Goal: Register for event/course

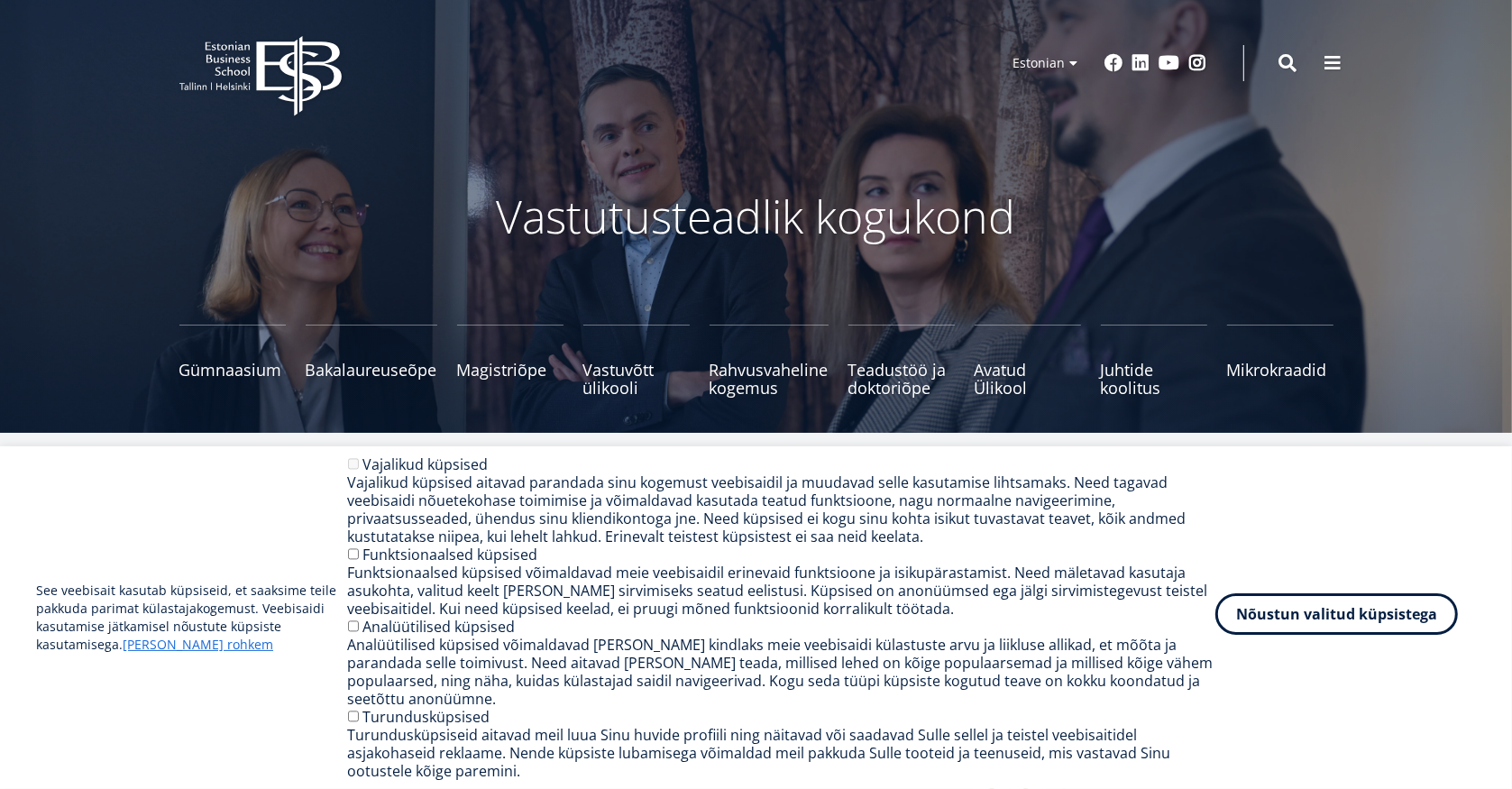
click at [1310, 623] on button "Nõustun valitud küpsistega" at bounding box center [1336, 614] width 242 height 42
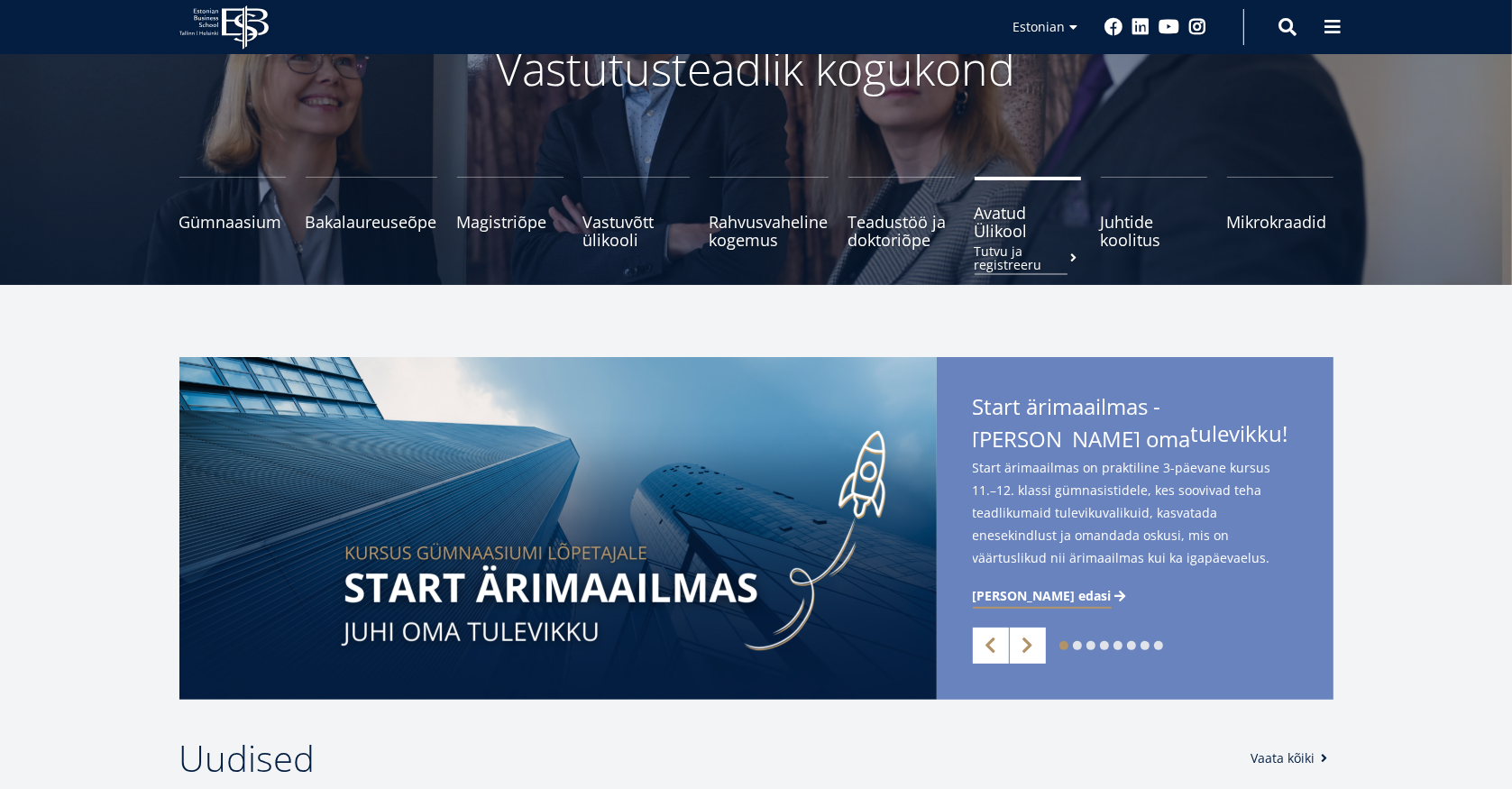
scroll to position [200, 0]
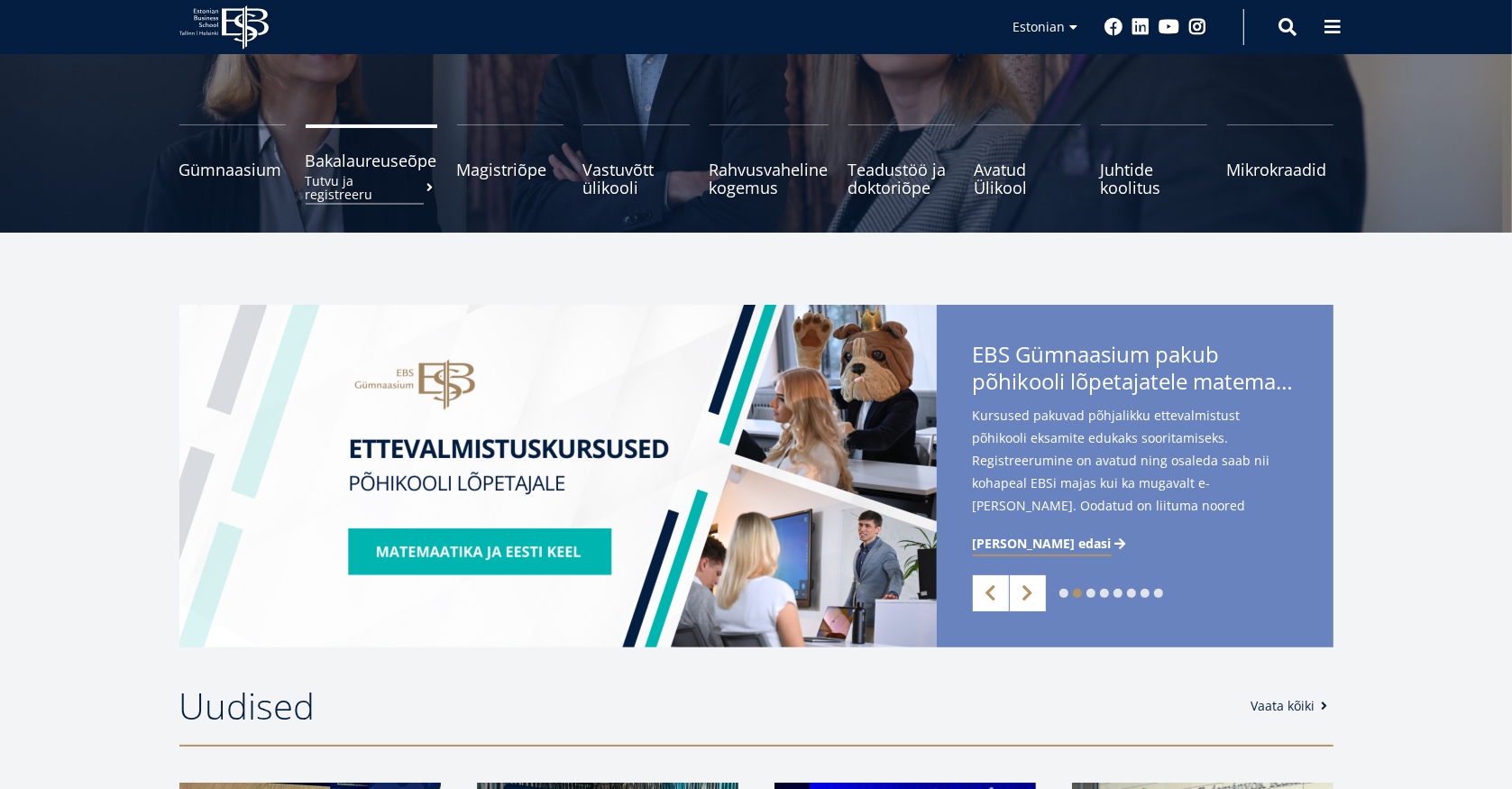
click at [355, 174] on small "Tutvu ja registreeru" at bounding box center [371, 187] width 132 height 27
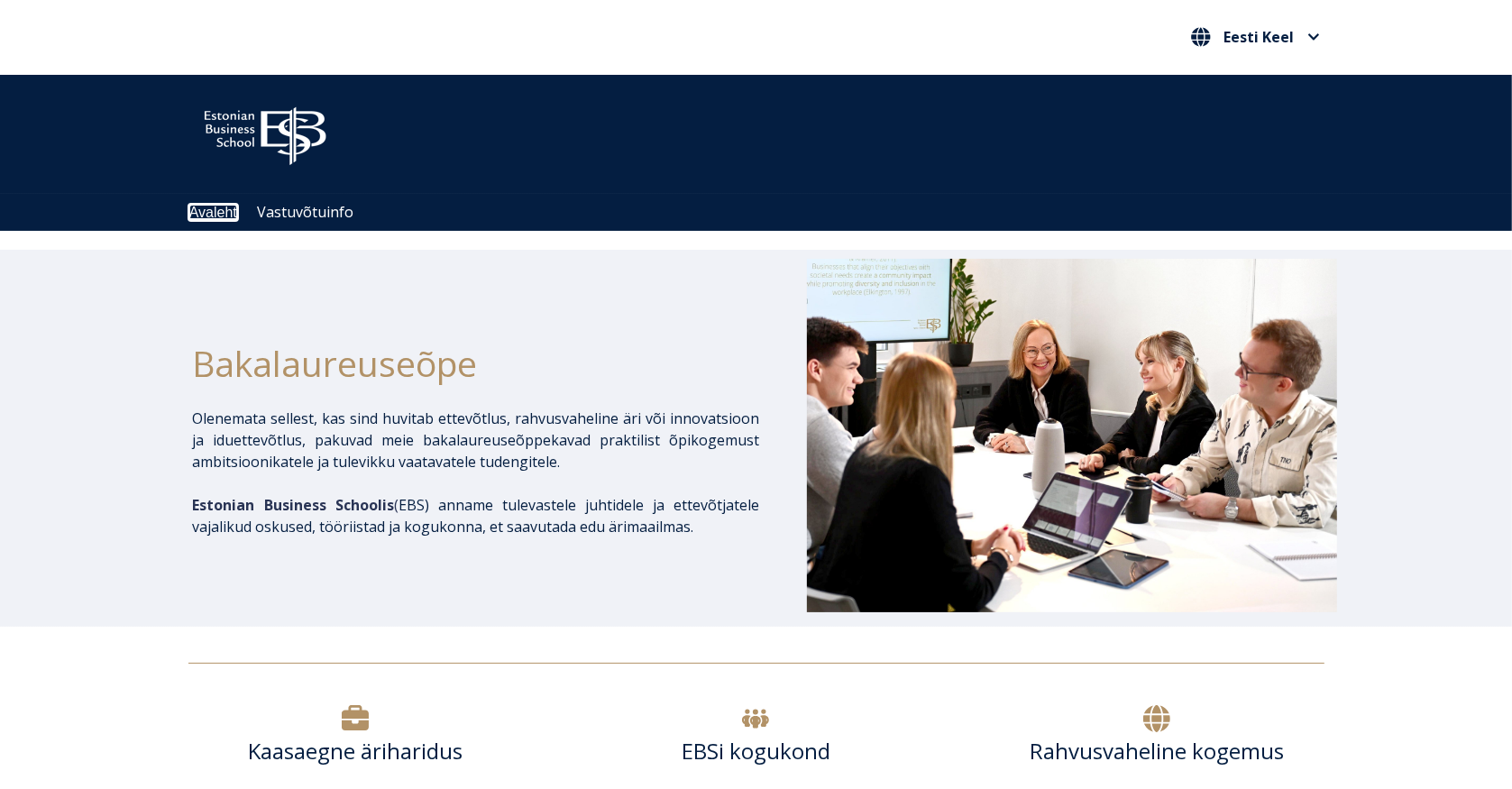
click at [203, 212] on link "Avaleht" at bounding box center [213, 211] width 48 height 15
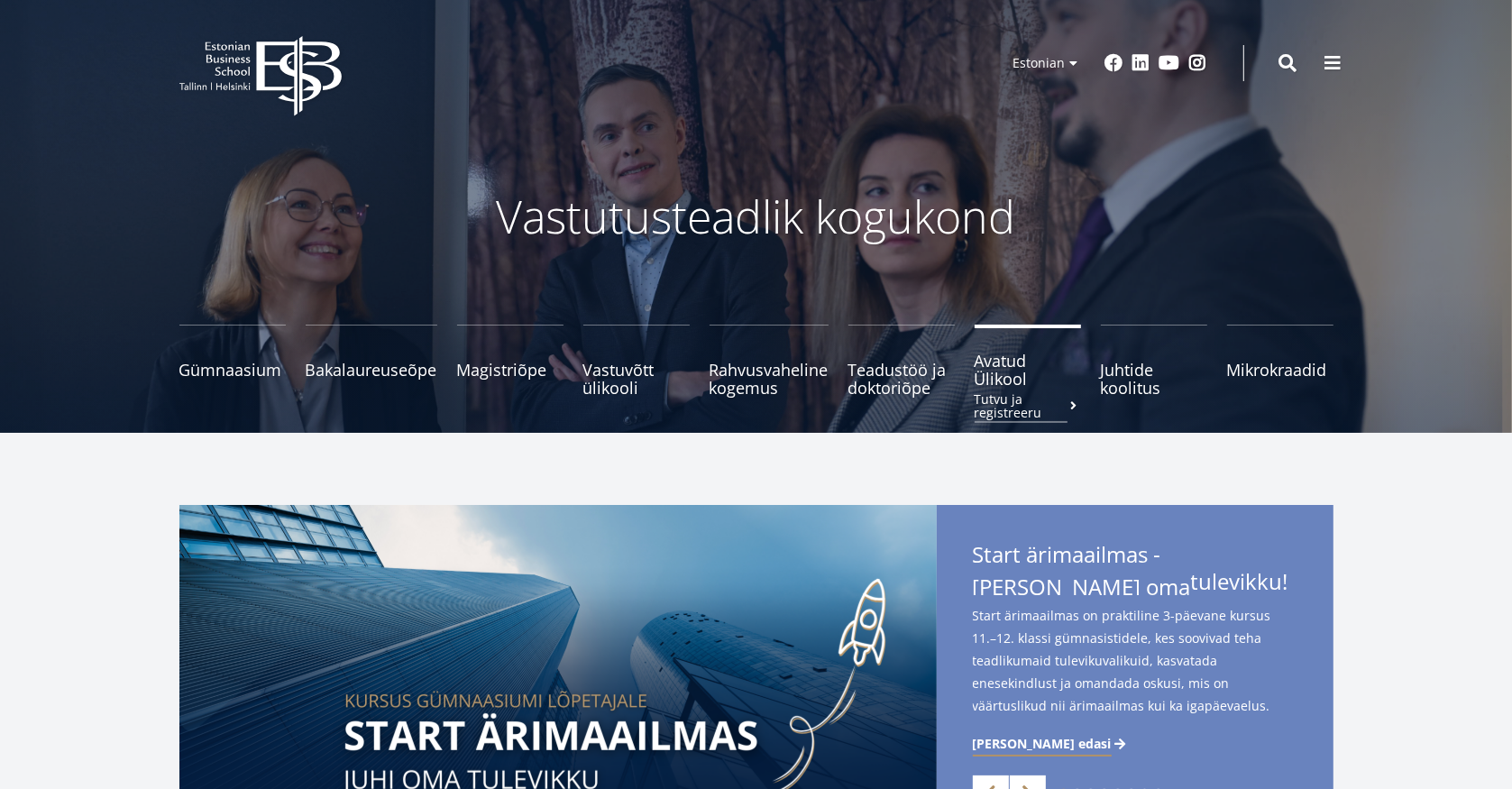
click at [997, 383] on span "Avatud Ülikool Tutvu ja registreeru" at bounding box center [1028, 369] width 106 height 36
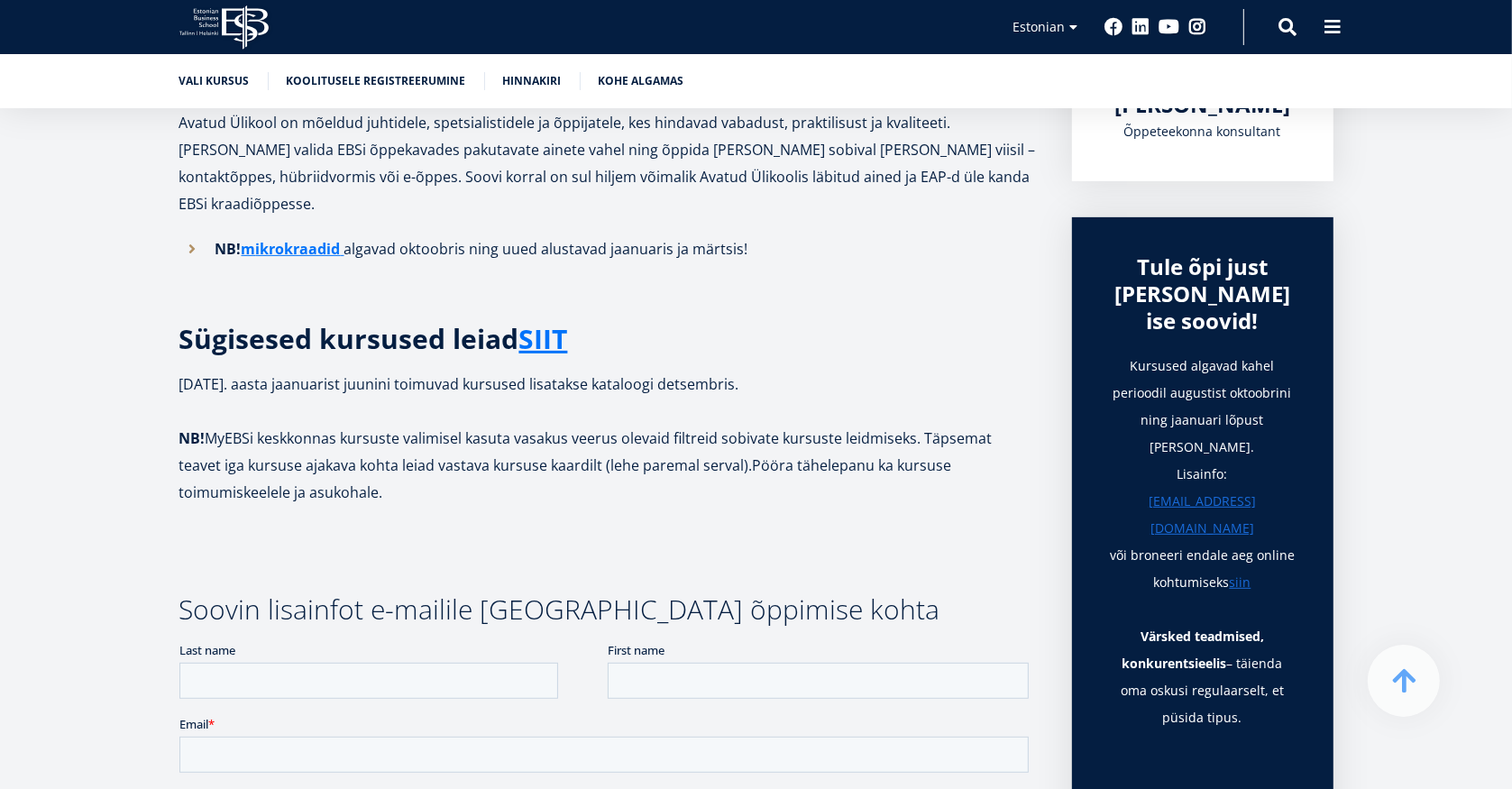
scroll to position [500, 0]
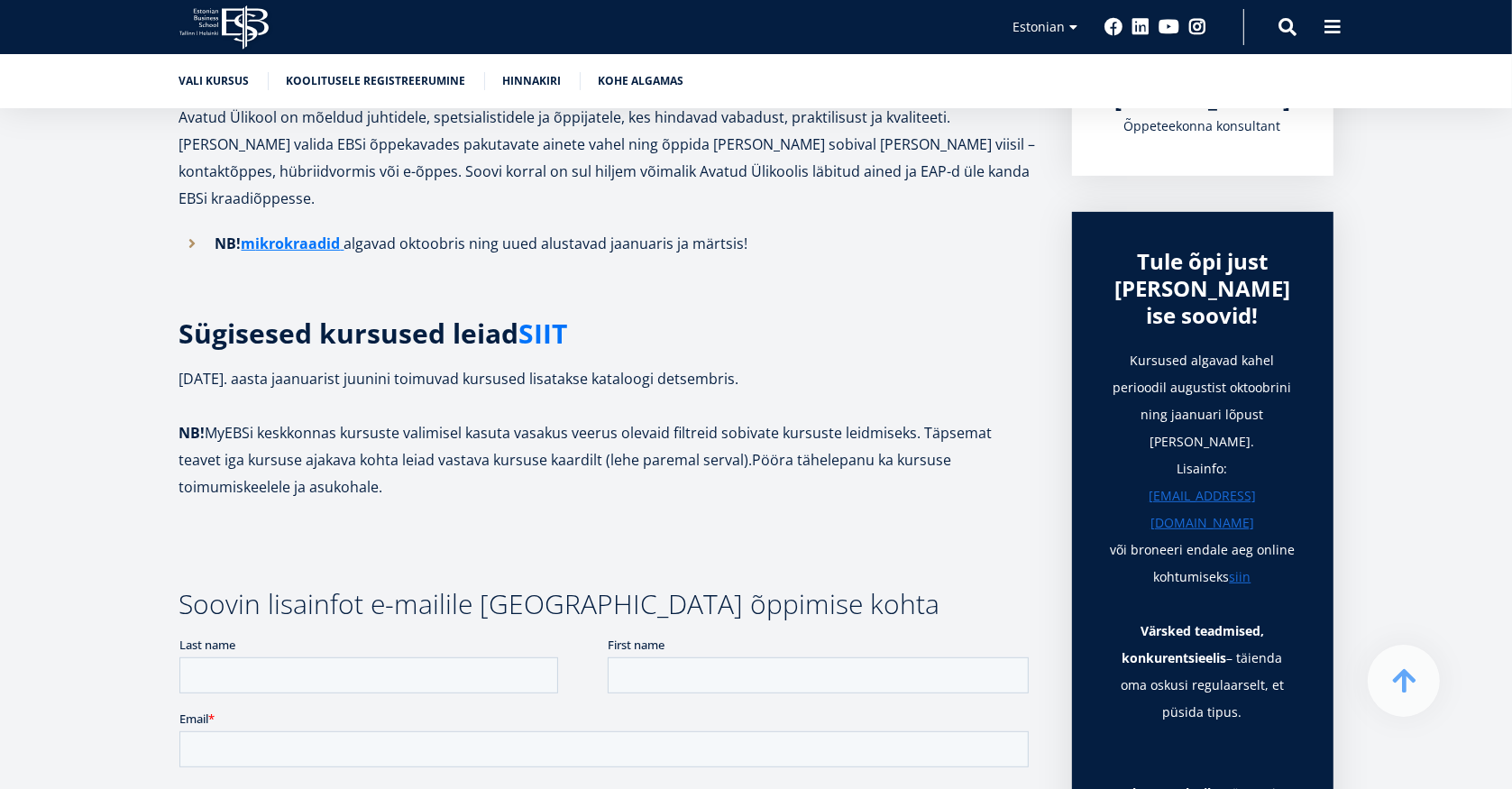
click at [530, 320] on link "SIIT" at bounding box center [543, 332] width 49 height 27
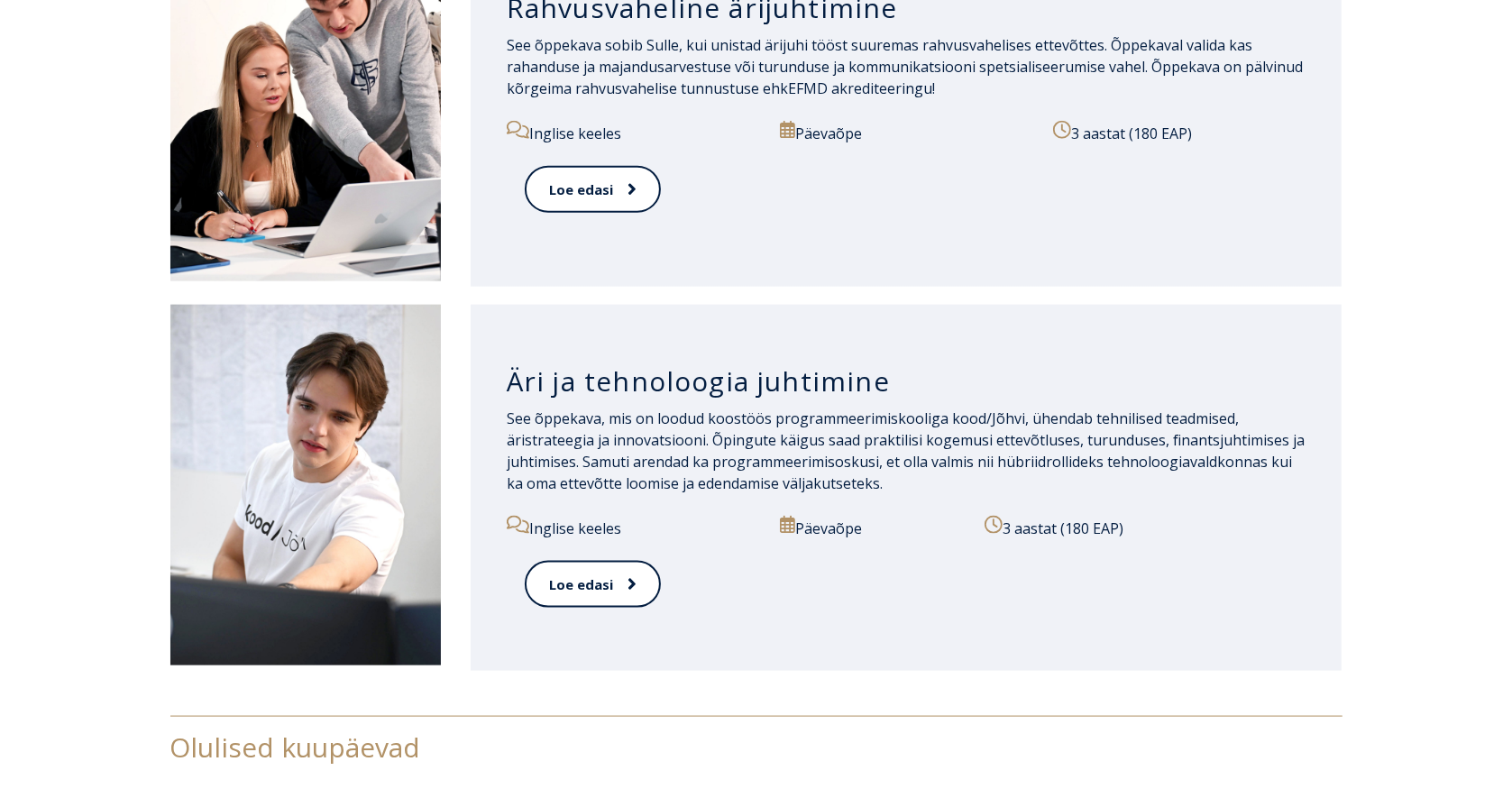
scroll to position [1903, 0]
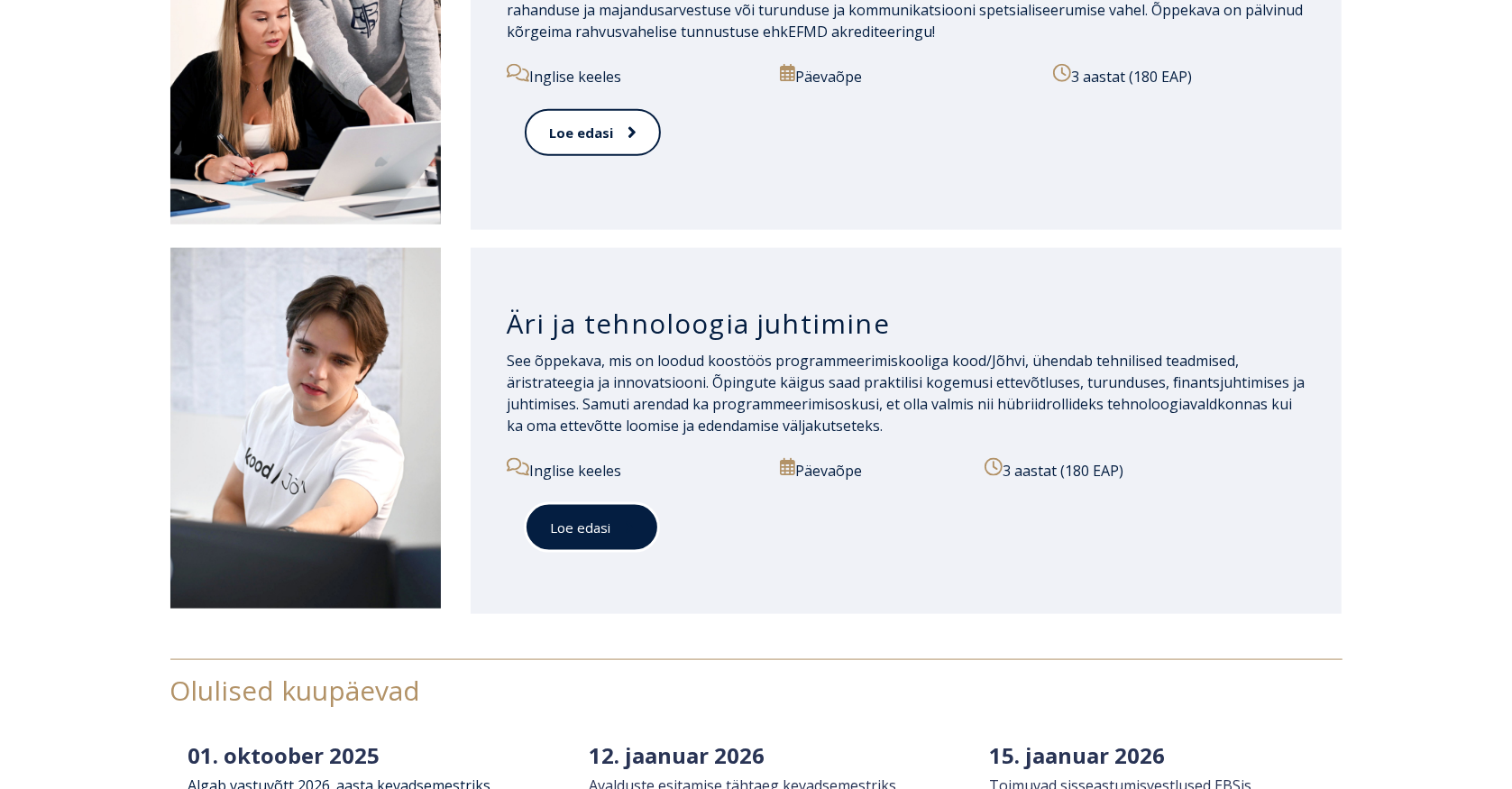
click at [549, 522] on link "Loe edasi" at bounding box center [592, 528] width 134 height 50
